Goal: Information Seeking & Learning: Learn about a topic

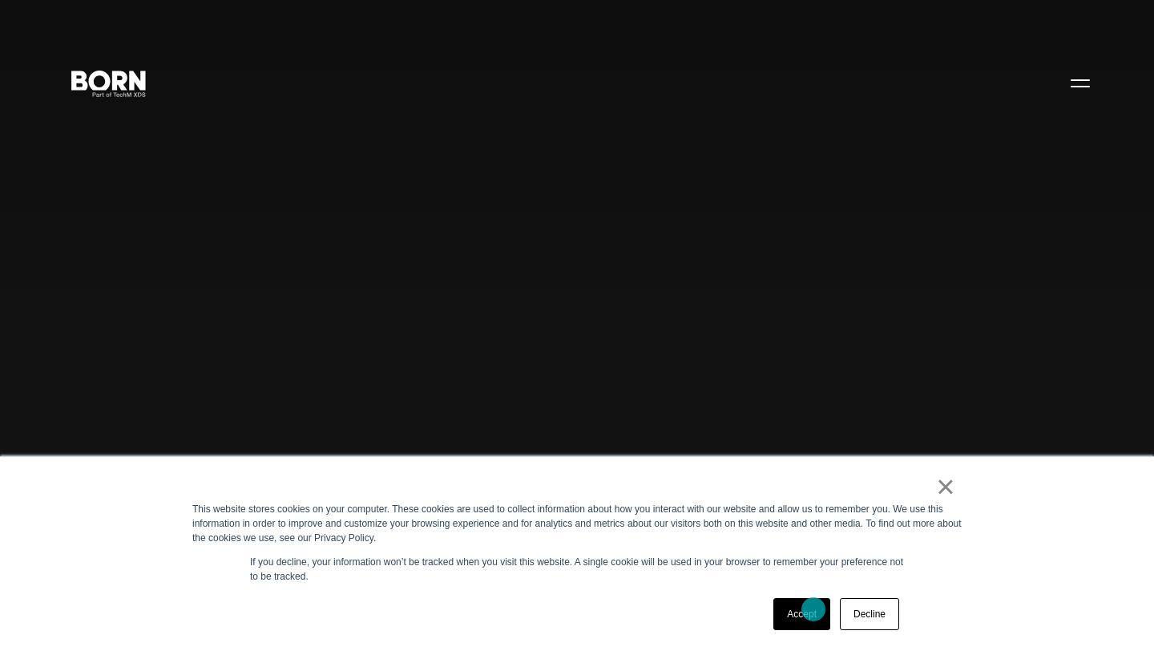
click at [814, 609] on link "Accept" at bounding box center [802, 614] width 57 height 32
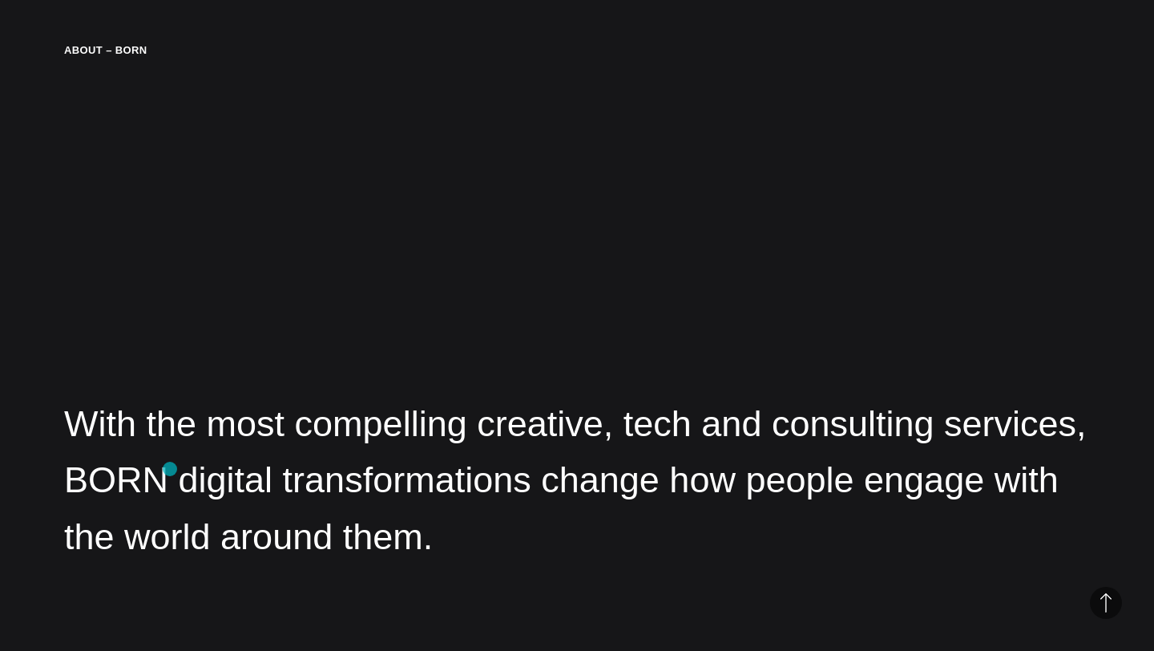
scroll to position [1975, 0]
click at [118, 51] on div "About – BORN" at bounding box center [105, 50] width 83 height 16
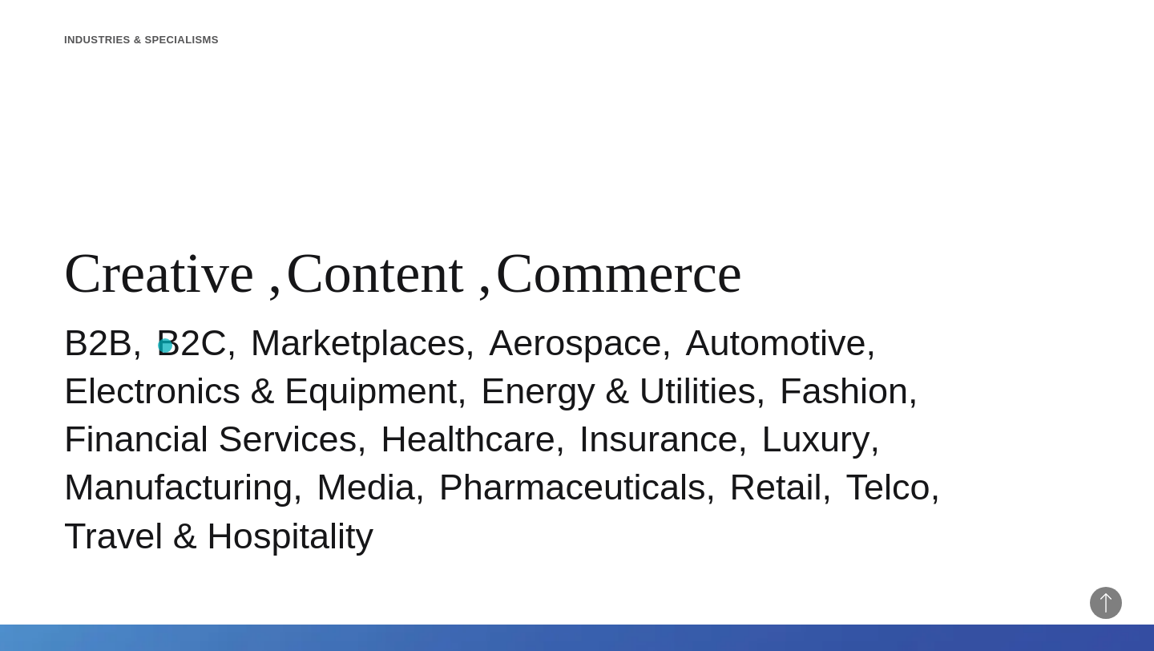
scroll to position [0, 0]
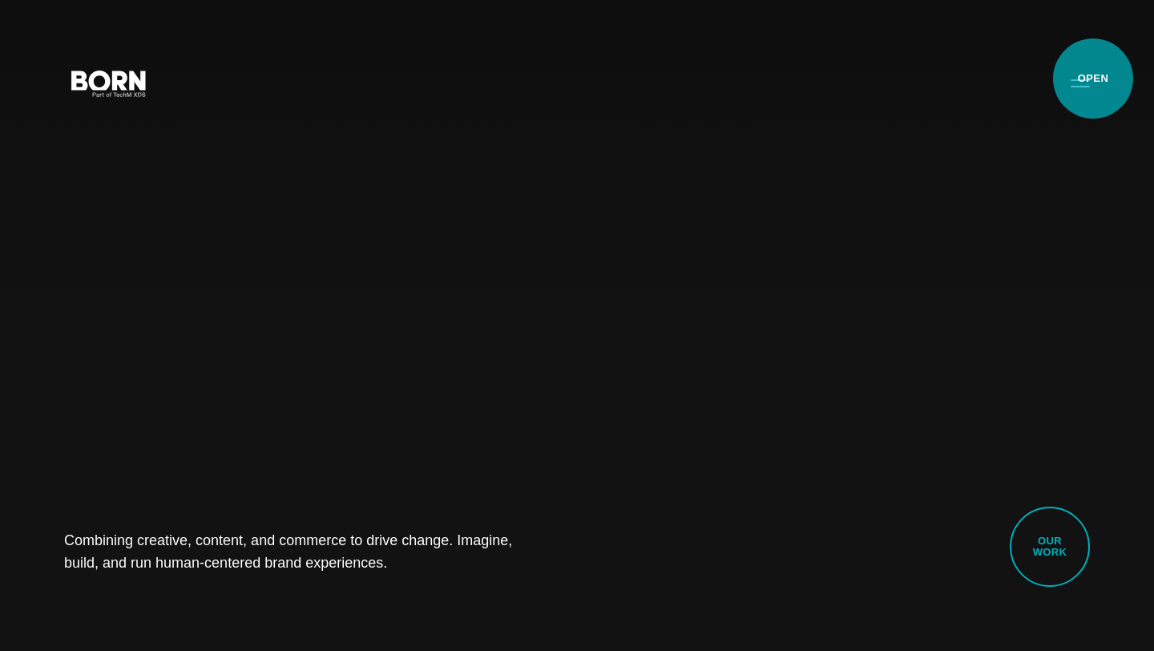
click at [1077, 83] on button "Primary Menu" at bounding box center [1080, 83] width 38 height 34
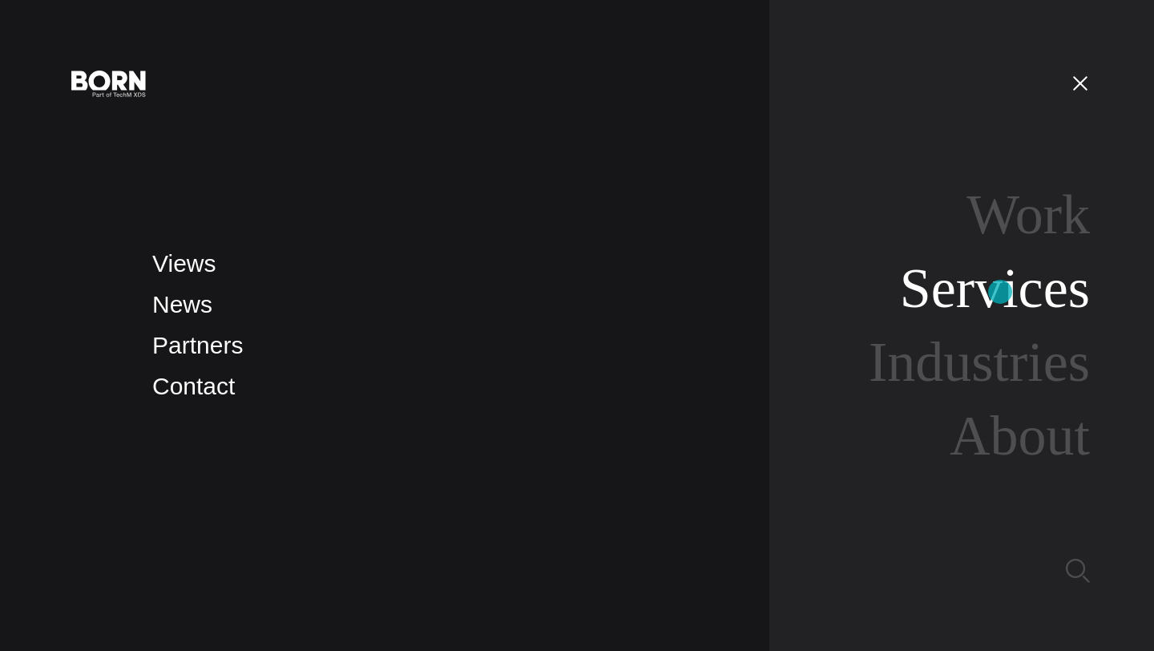
click at [1000, 292] on link "Services" at bounding box center [995, 288] width 190 height 62
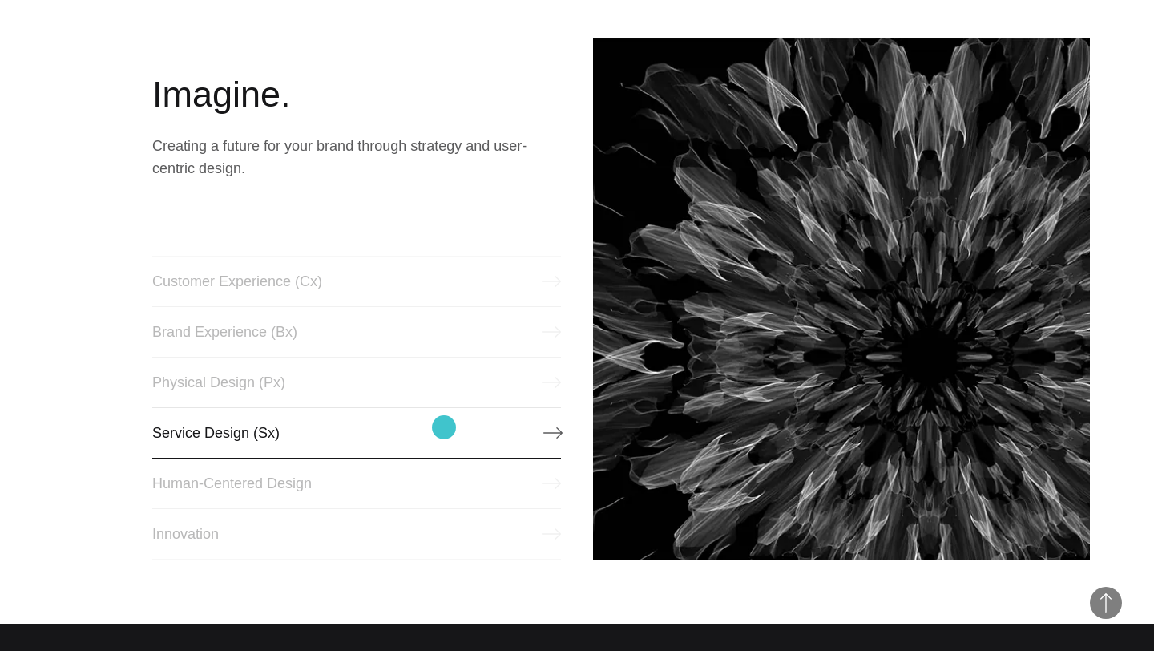
scroll to position [669, 0]
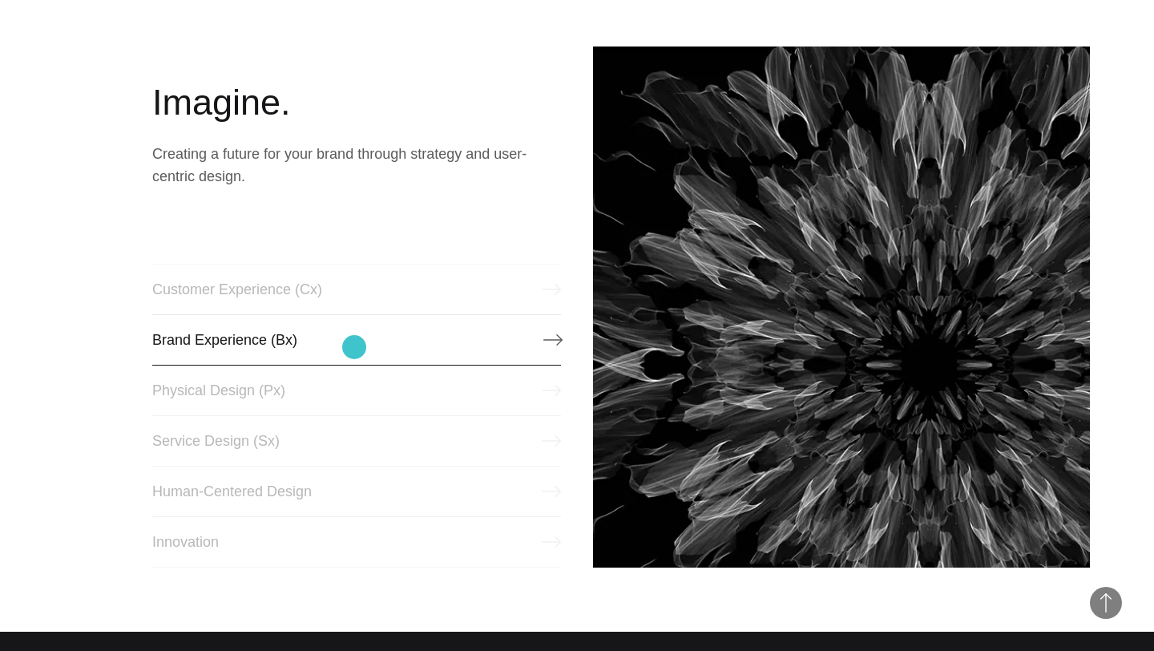
click at [354, 347] on link "Brand Experience (Bx)" at bounding box center [356, 339] width 409 height 51
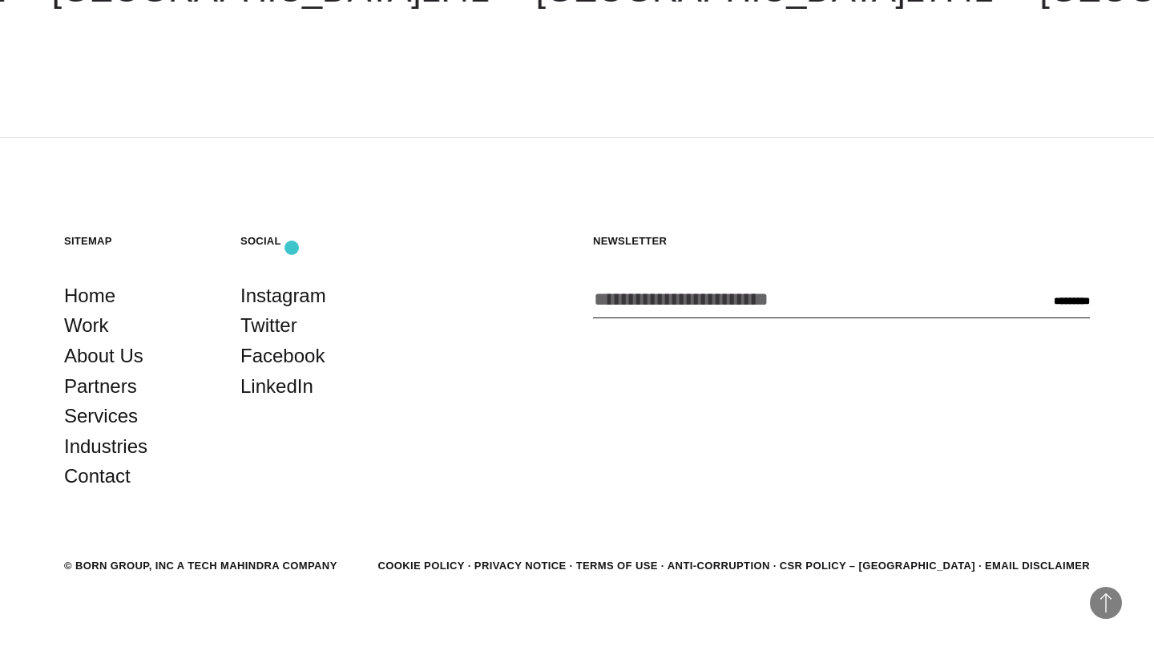
scroll to position [3376, 0]
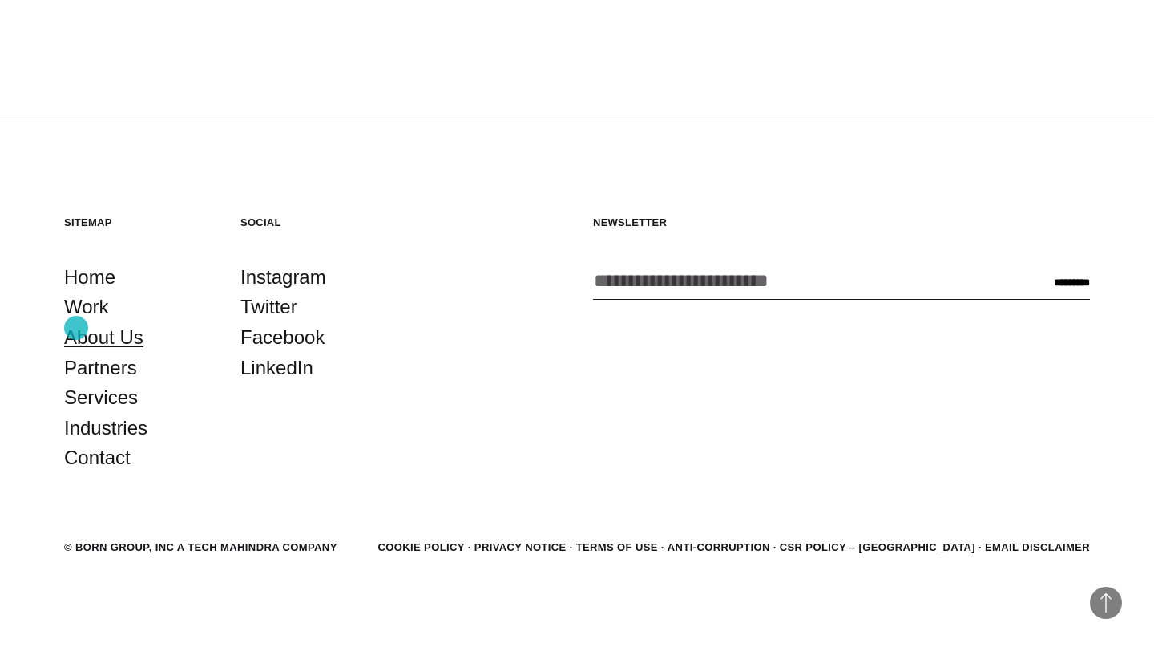
click at [76, 328] on link "About Us" at bounding box center [103, 337] width 79 height 30
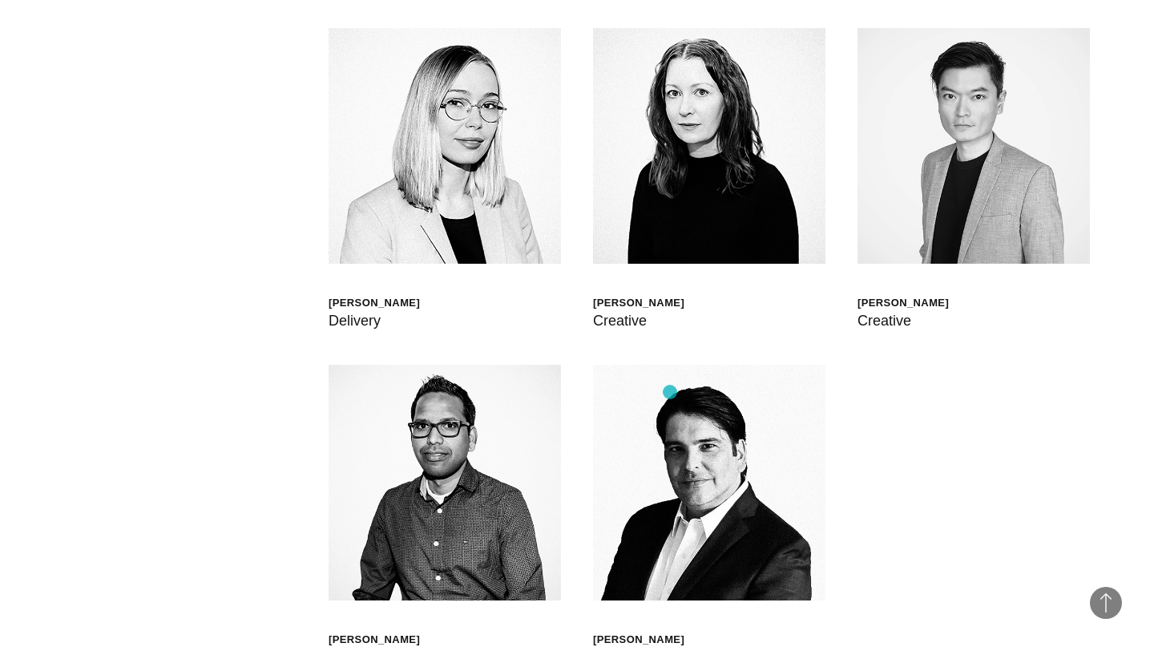
scroll to position [4617, 0]
